Goal: Task Accomplishment & Management: Manage account settings

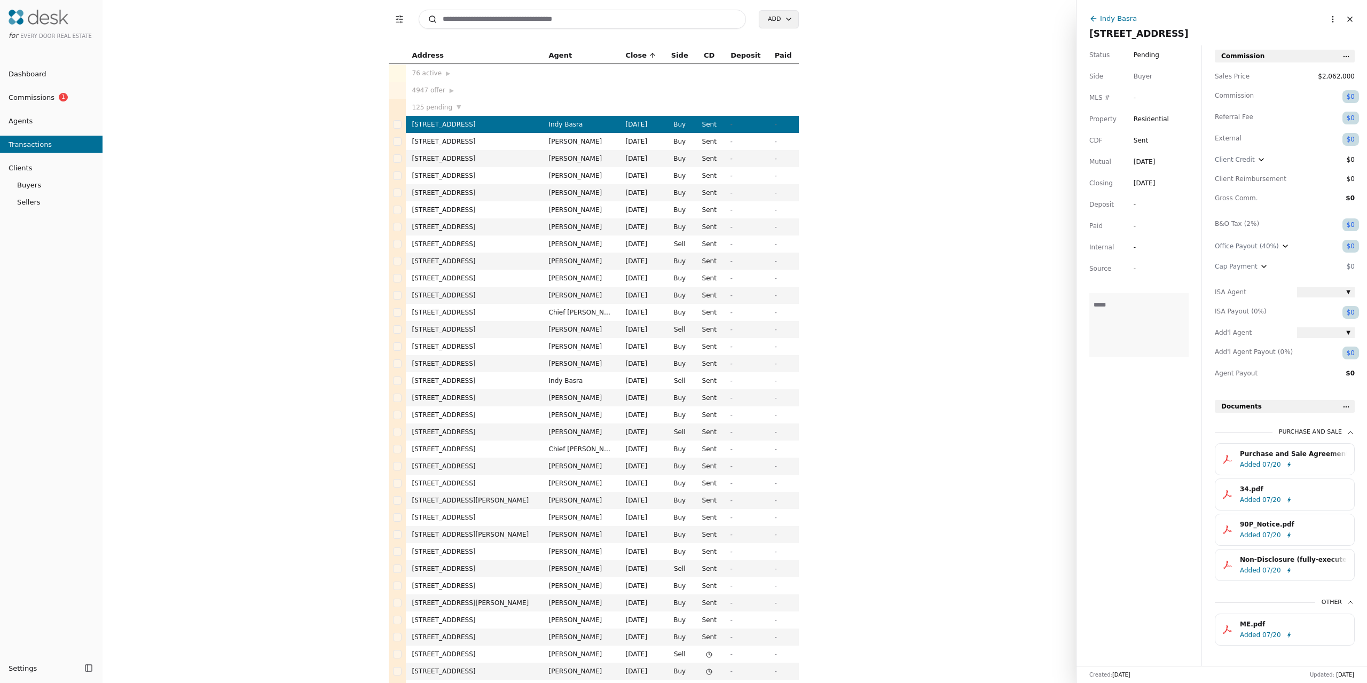
click at [37, 101] on span "Commissions" at bounding box center [27, 97] width 54 height 11
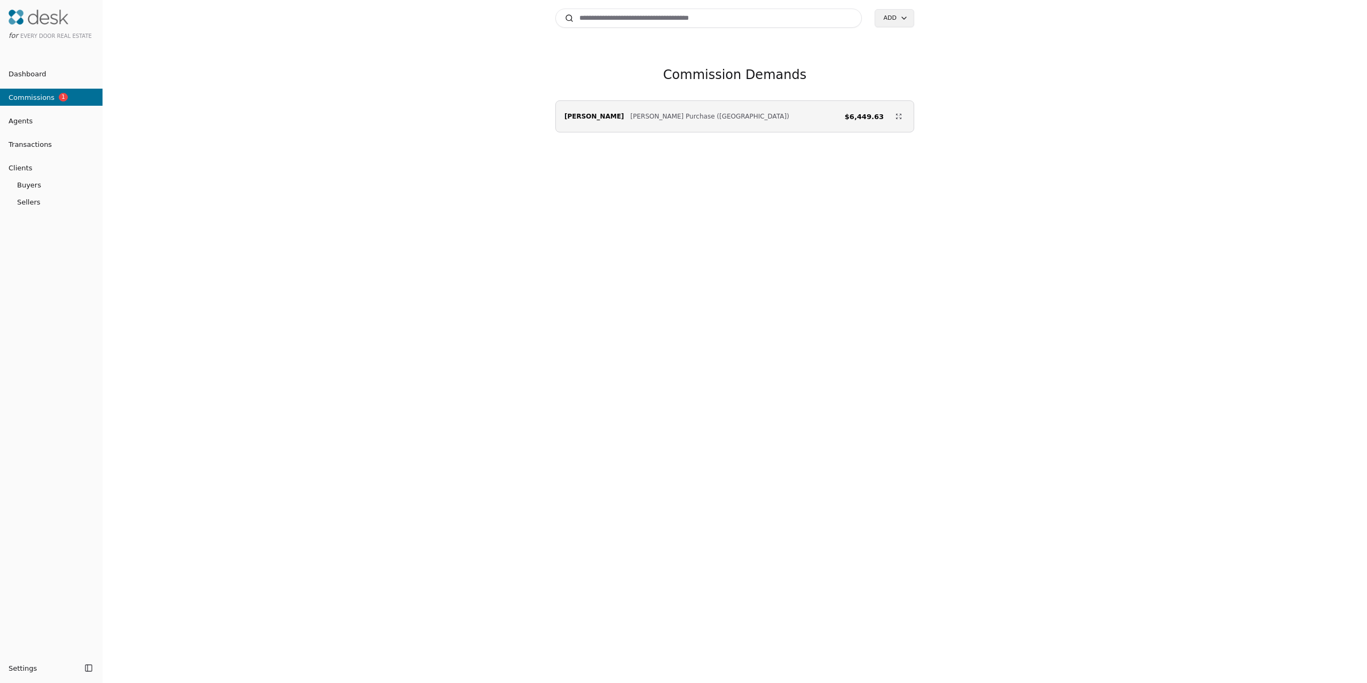
click at [26, 76] on span "Dashboard" at bounding box center [23, 73] width 46 height 11
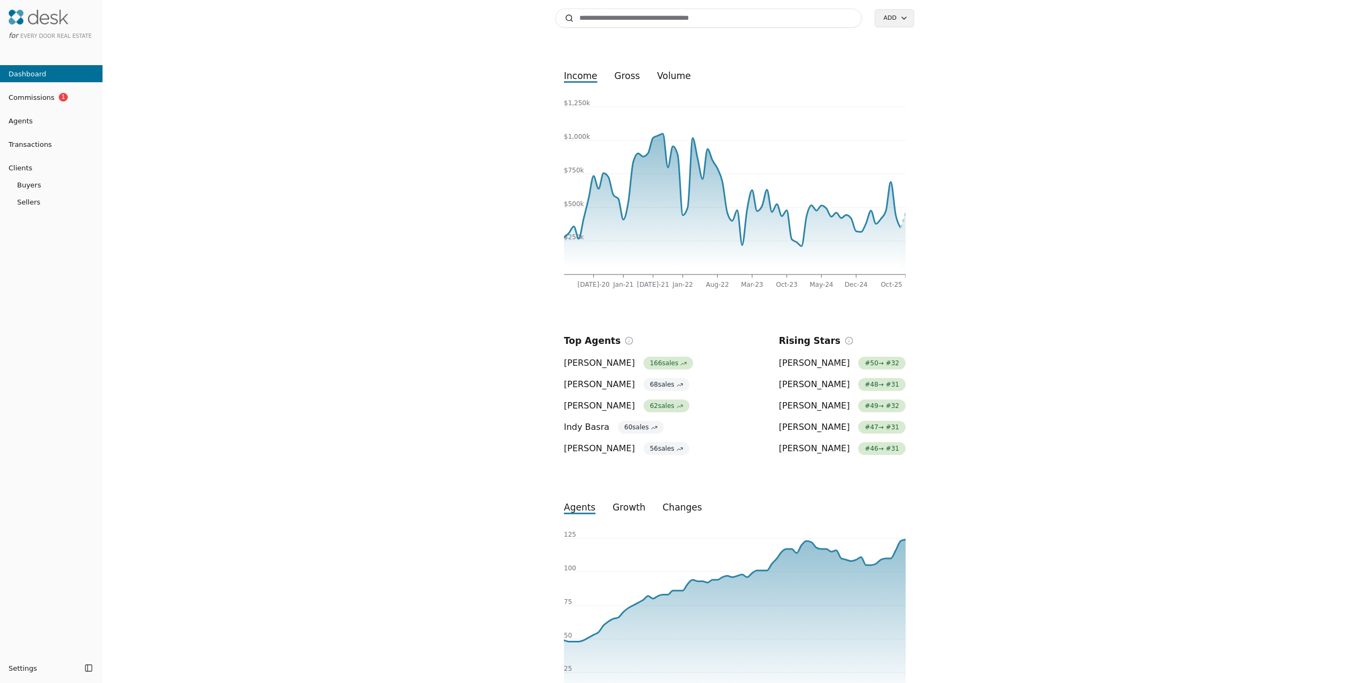
click at [56, 148] on link "Transactions" at bounding box center [51, 144] width 103 height 11
